Goal: Task Accomplishment & Management: Use online tool/utility

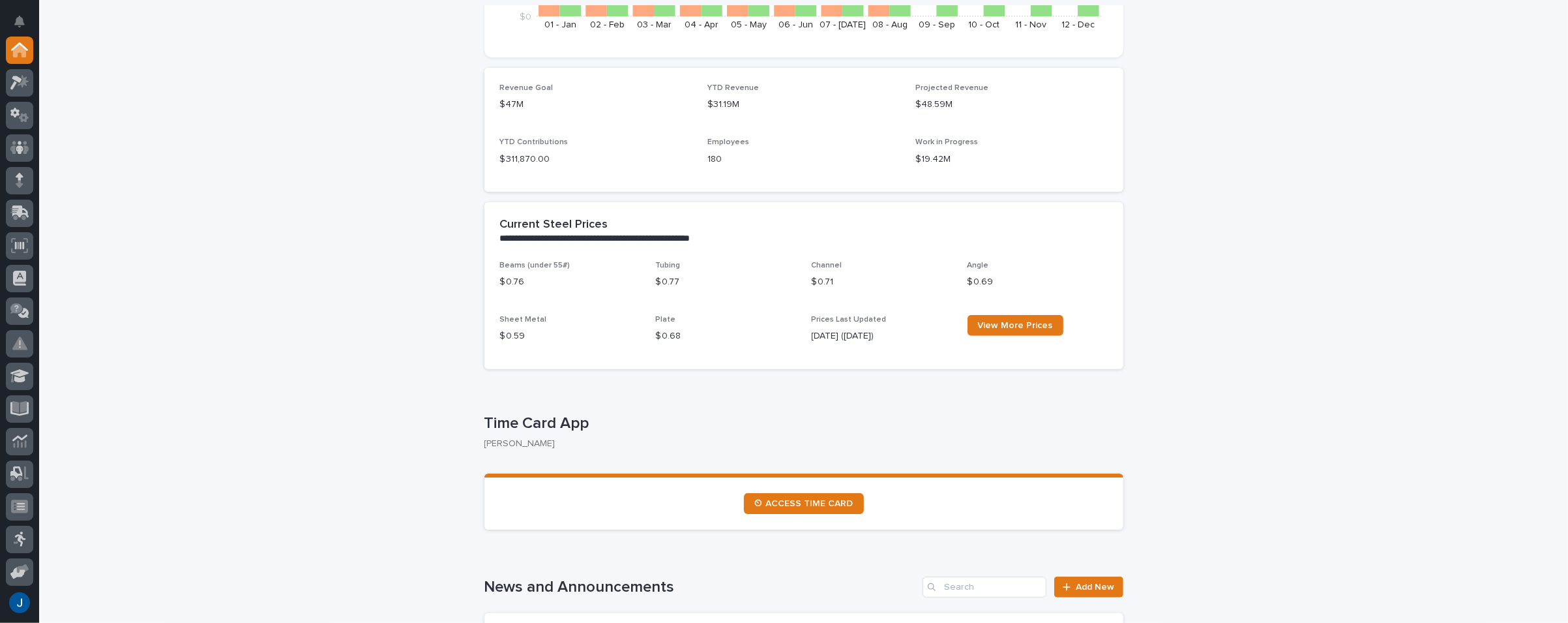
scroll to position [522, 0]
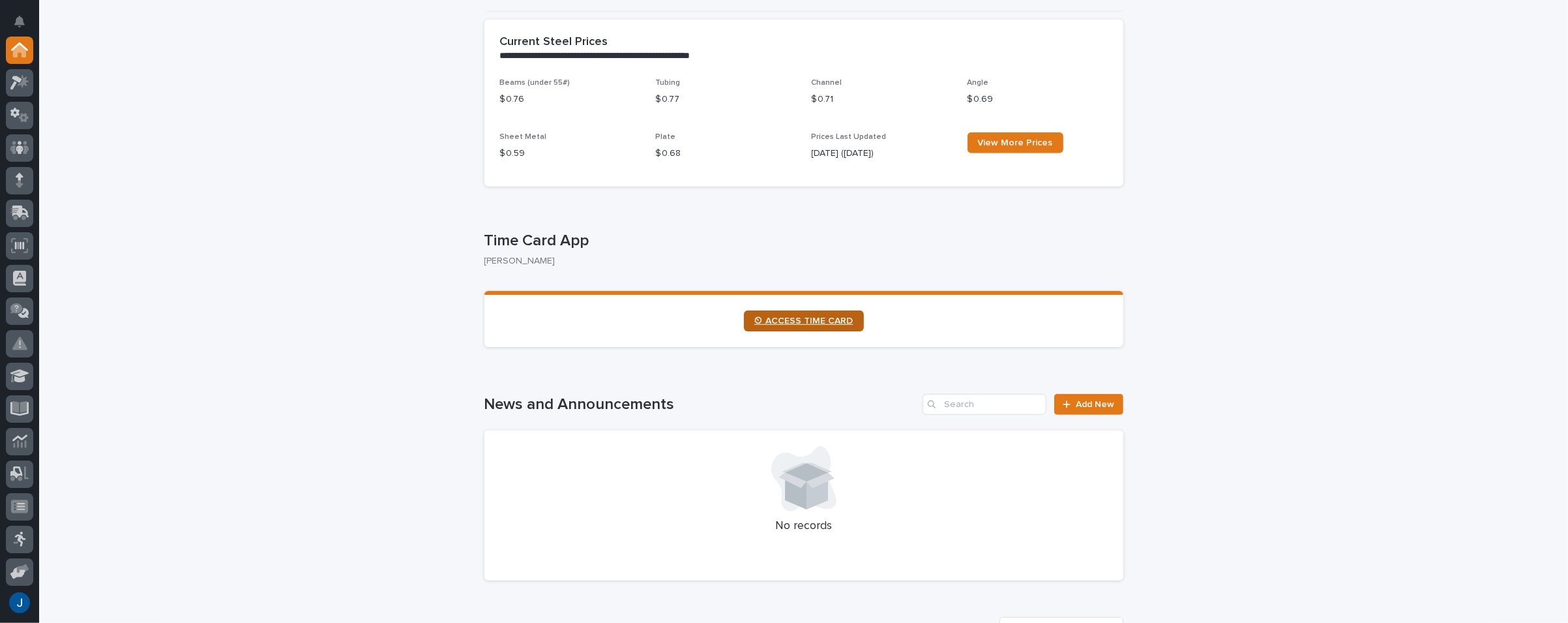
click at [805, 321] on span "⏲ ACCESS TIME CARD" at bounding box center [804, 321] width 99 height 9
click at [11, 79] on icon at bounding box center [20, 82] width 19 height 15
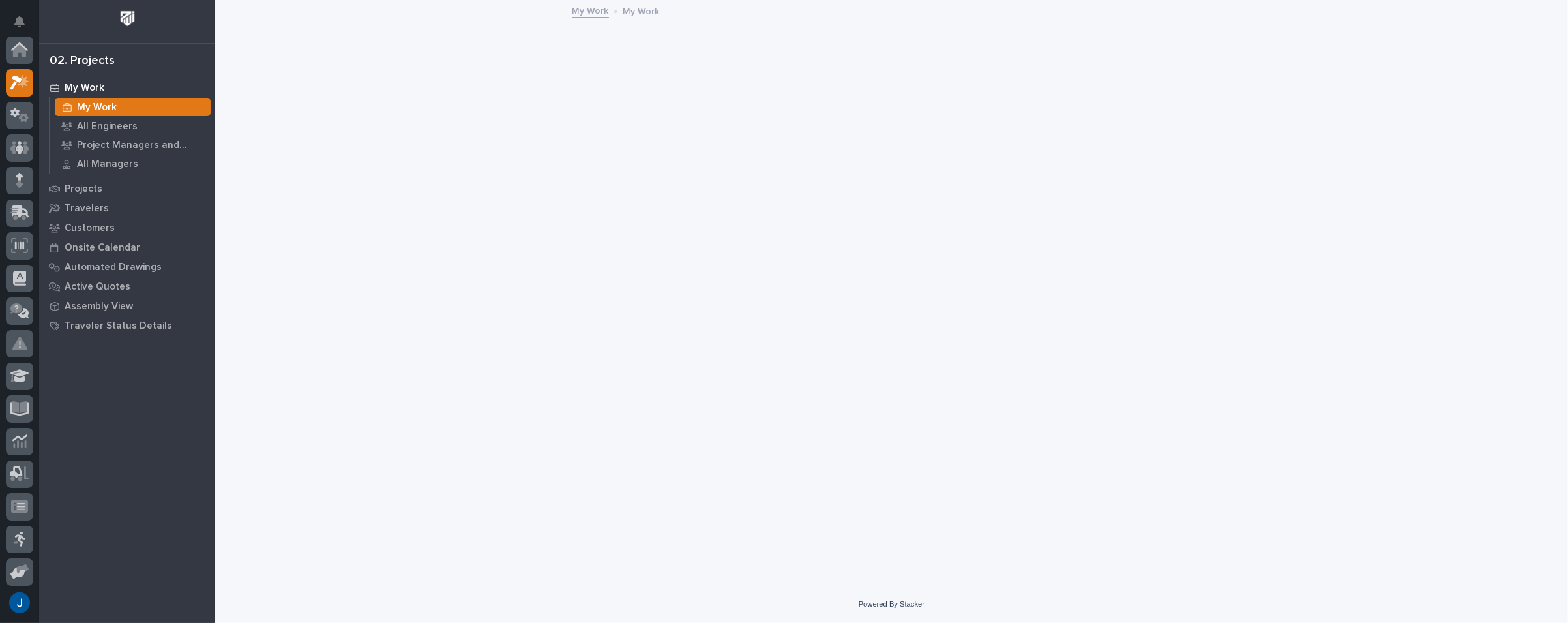
scroll to position [33, 0]
click at [82, 85] on p "My Work" at bounding box center [85, 88] width 40 height 11
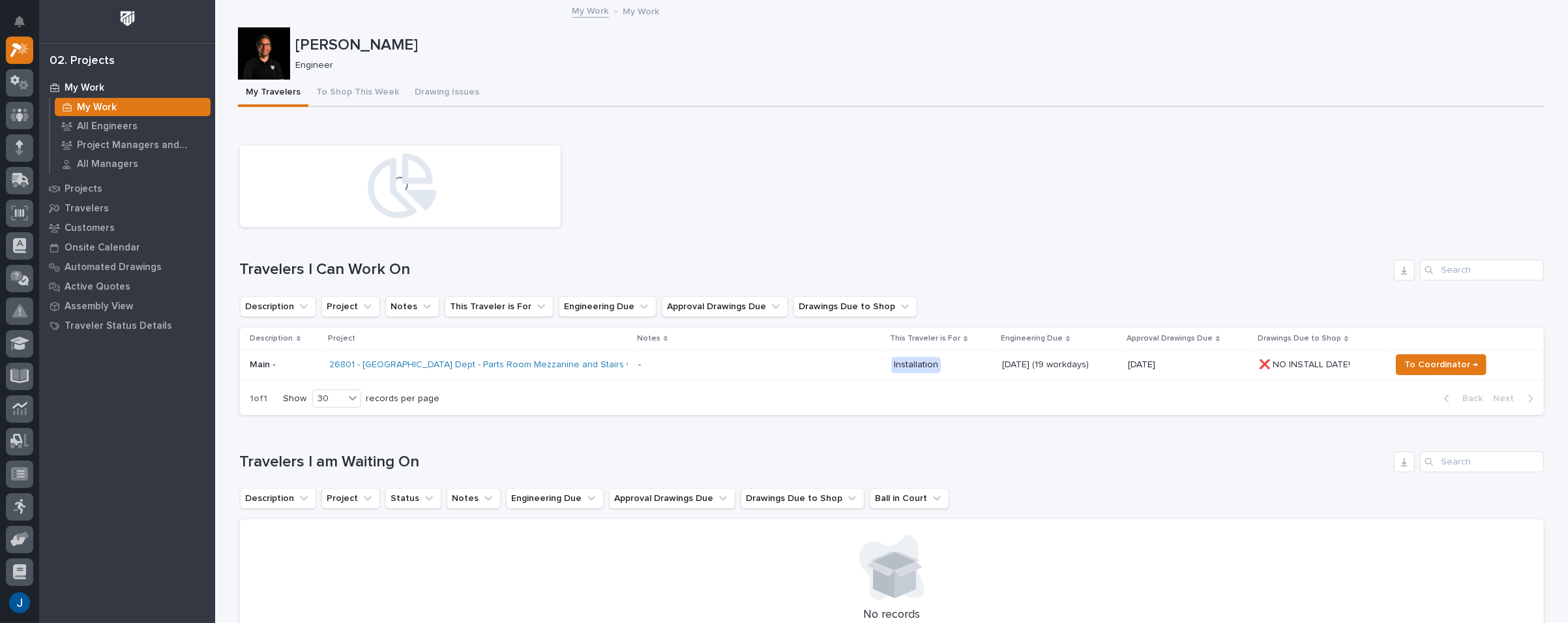
click at [586, 12] on link "My Work" at bounding box center [591, 10] width 37 height 15
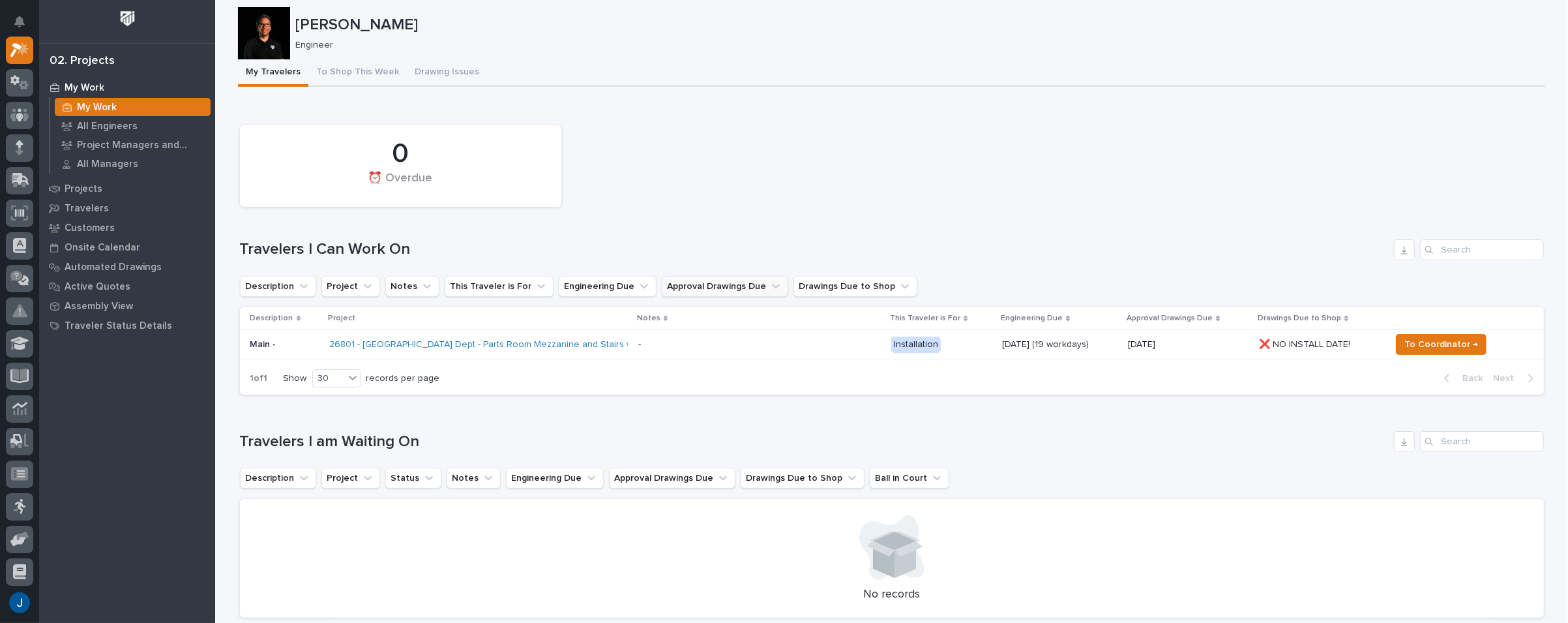
scroll to position [0, 0]
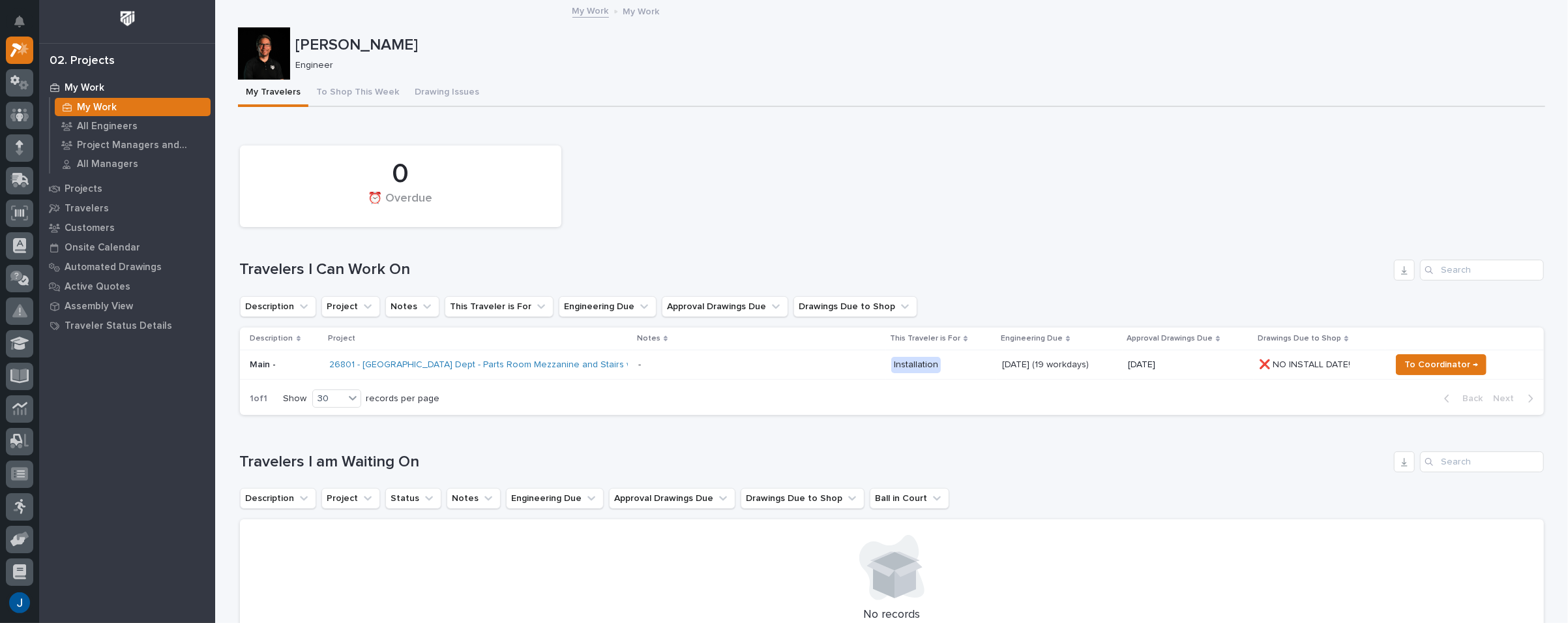
click at [254, 362] on p "Main -" at bounding box center [285, 365] width 69 height 11
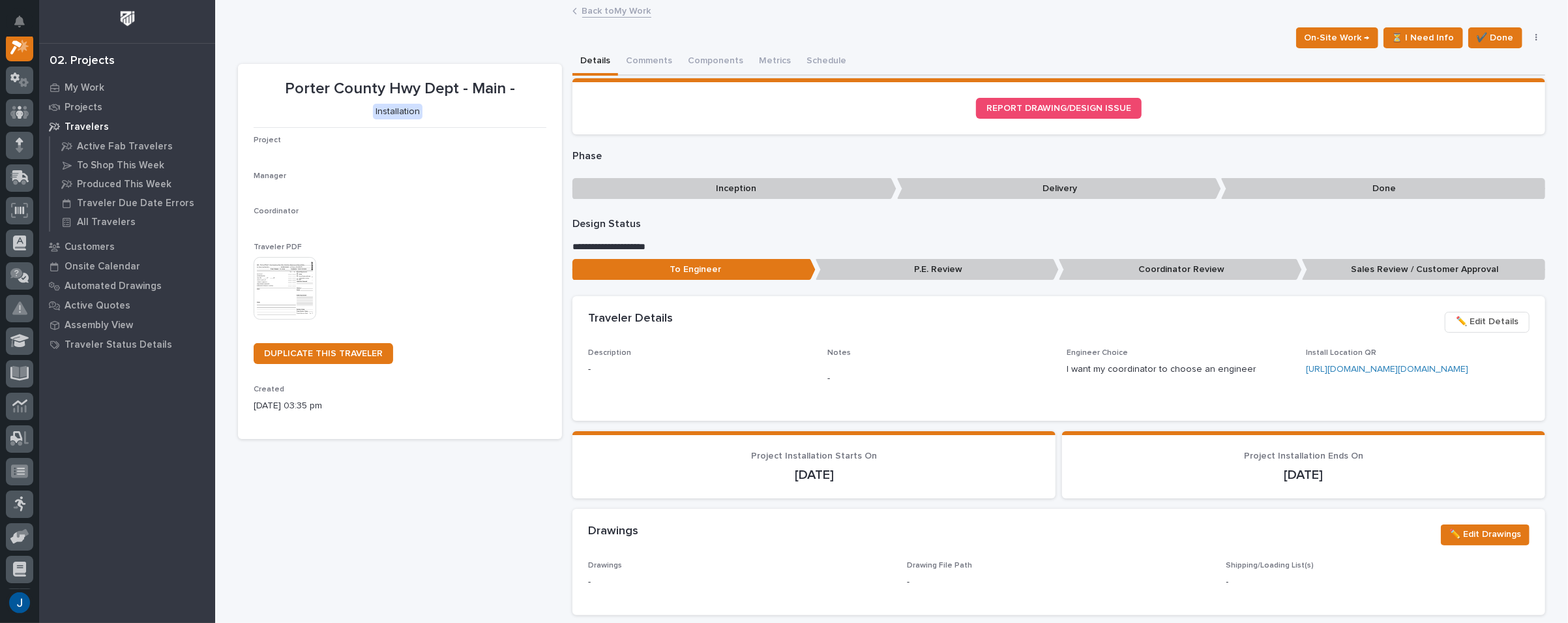
scroll to position [33, 0]
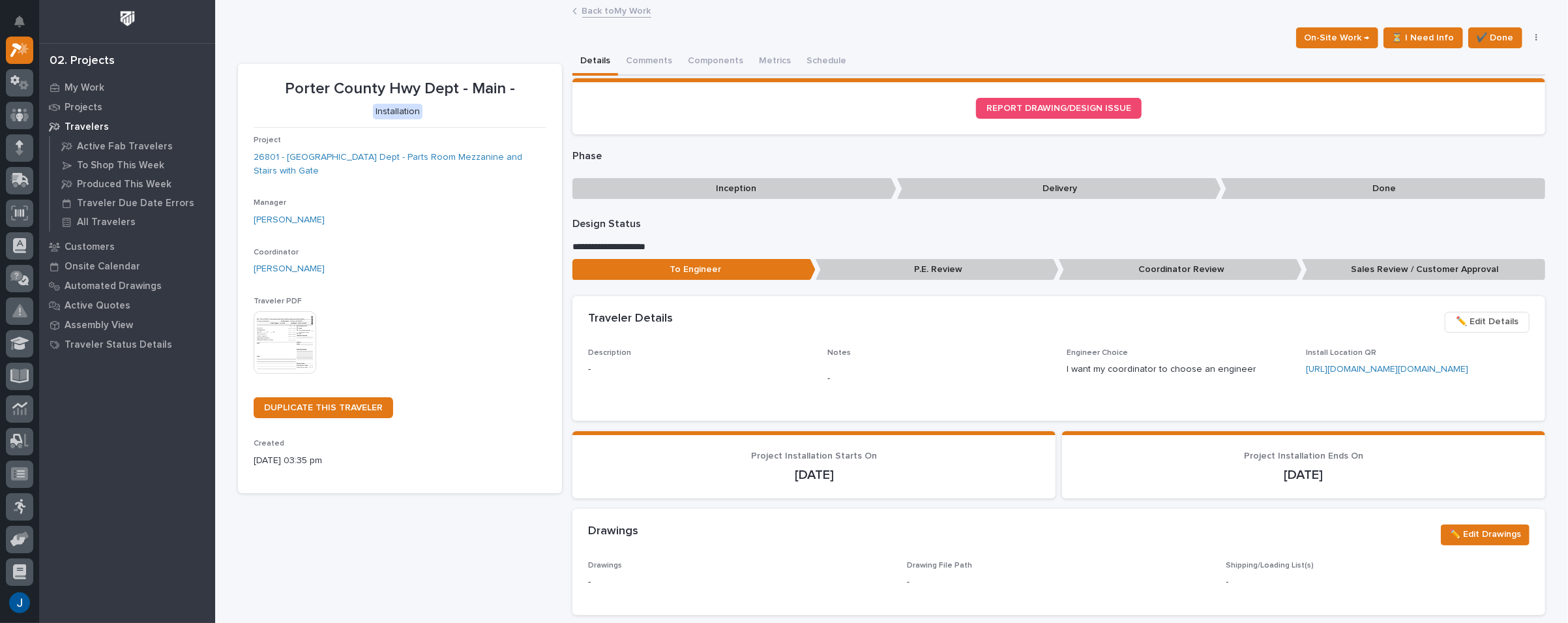
click at [279, 343] on img at bounding box center [285, 342] width 62 height 62
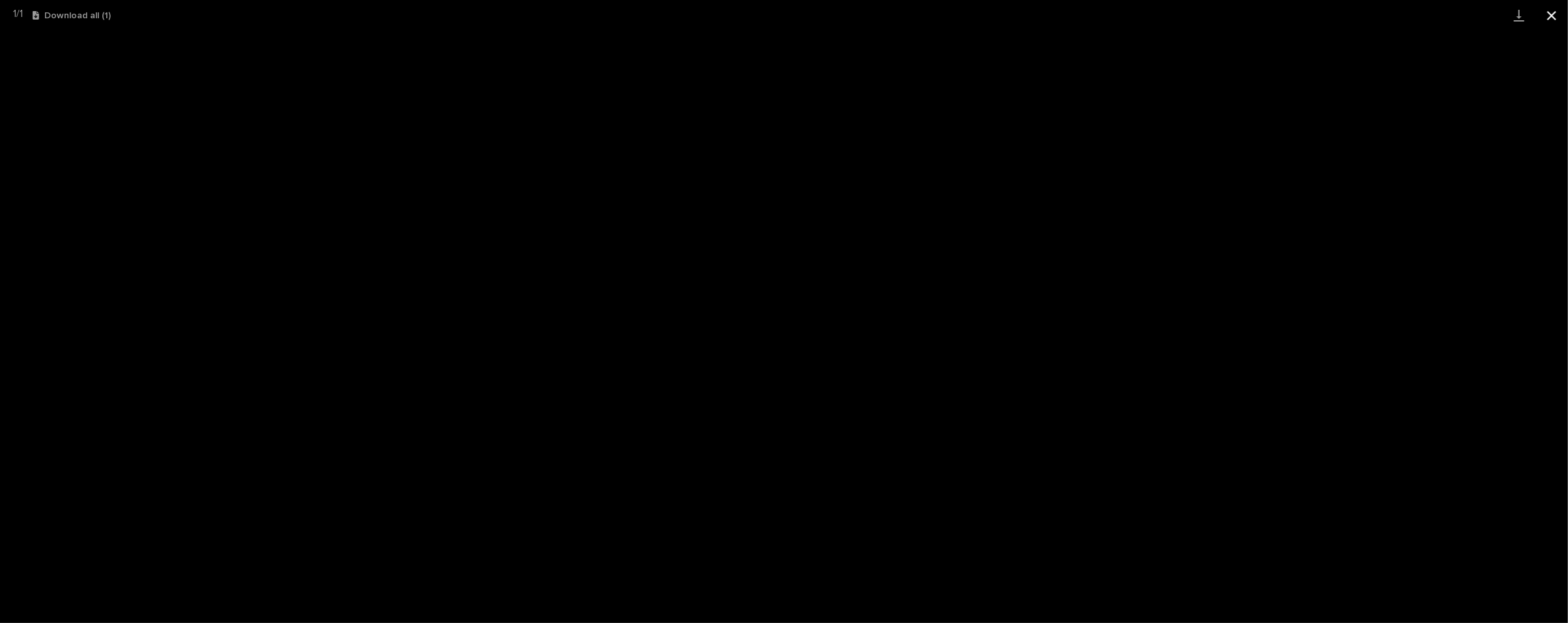
click at [1553, 16] on button "Close gallery" at bounding box center [1551, 15] width 33 height 30
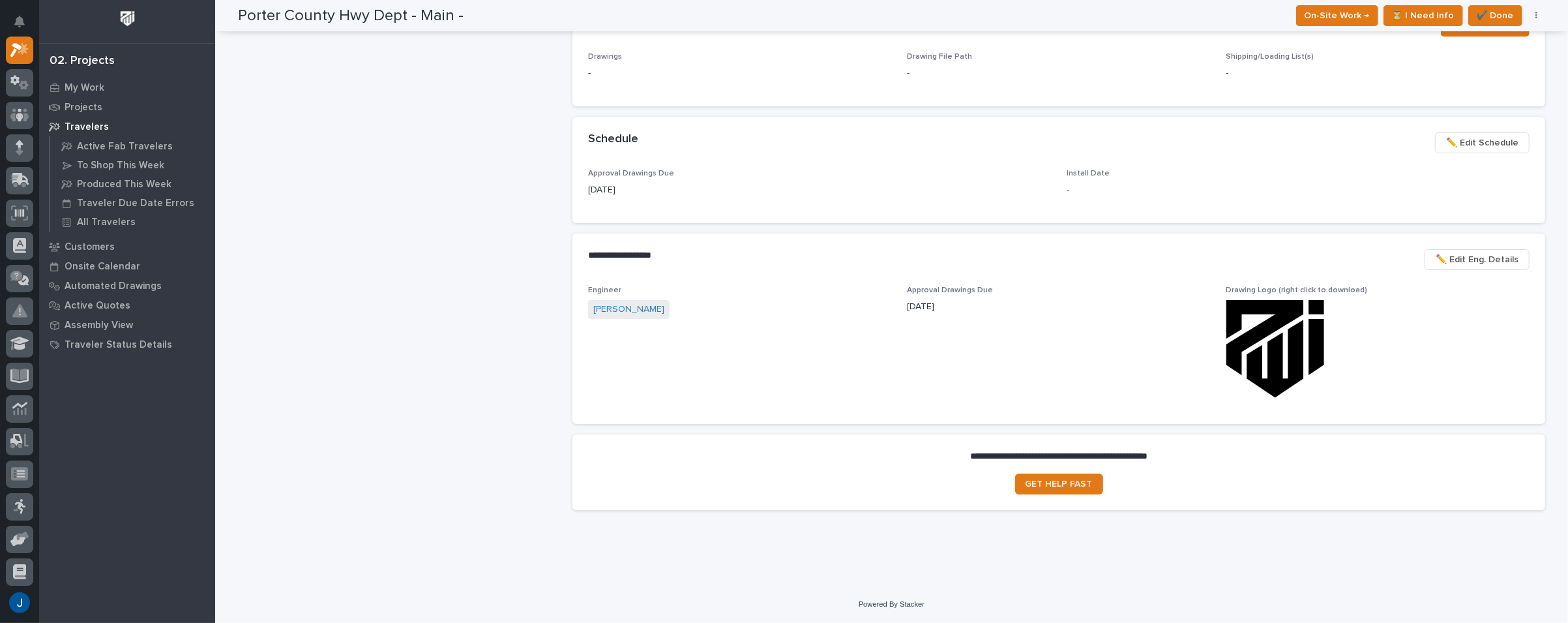
scroll to position [456, 0]
